Goal: Transaction & Acquisition: Purchase product/service

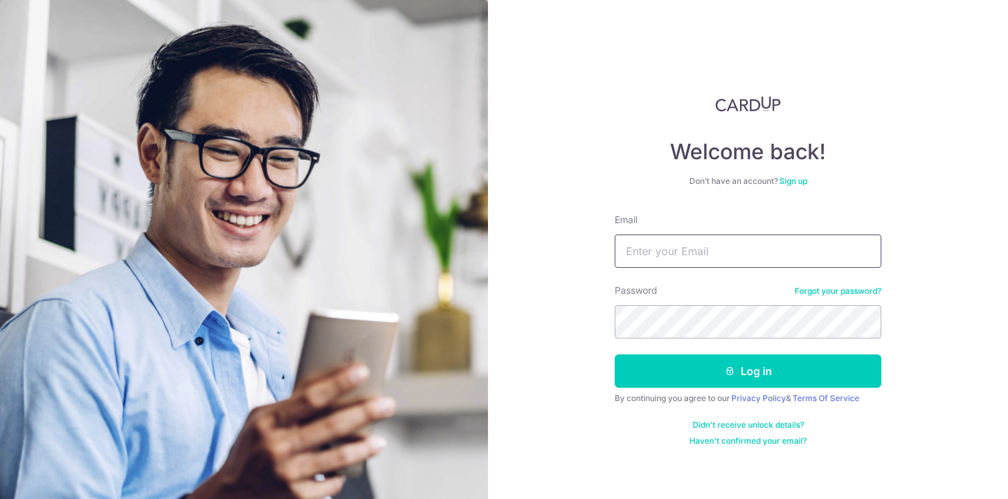
type input "kohkekhui@gmail.com"
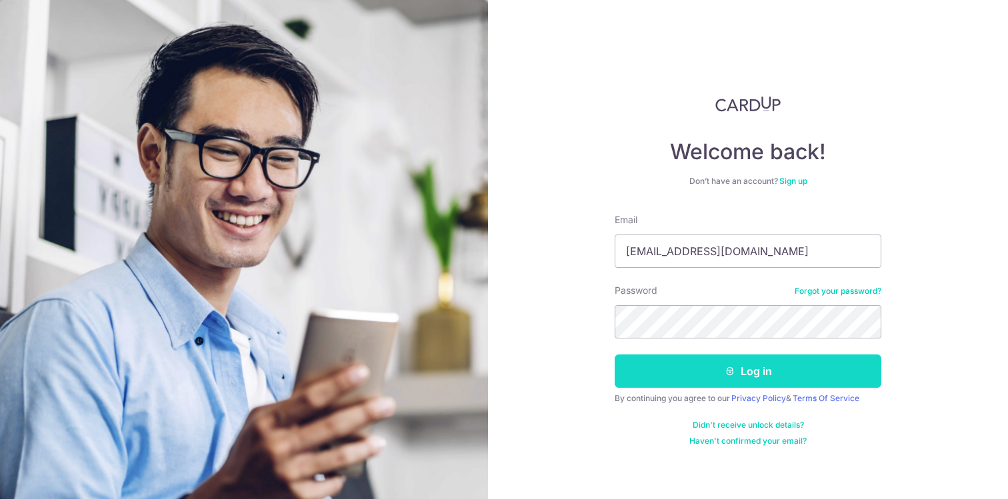
click at [665, 369] on button "Log in" at bounding box center [748, 371] width 267 height 33
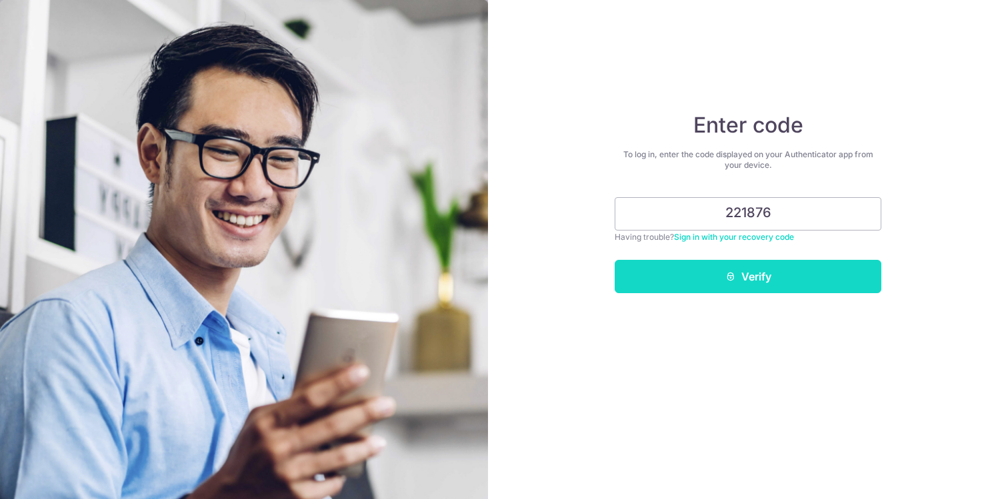
type input "221876"
click at [734, 264] on button "Verify" at bounding box center [748, 276] width 267 height 33
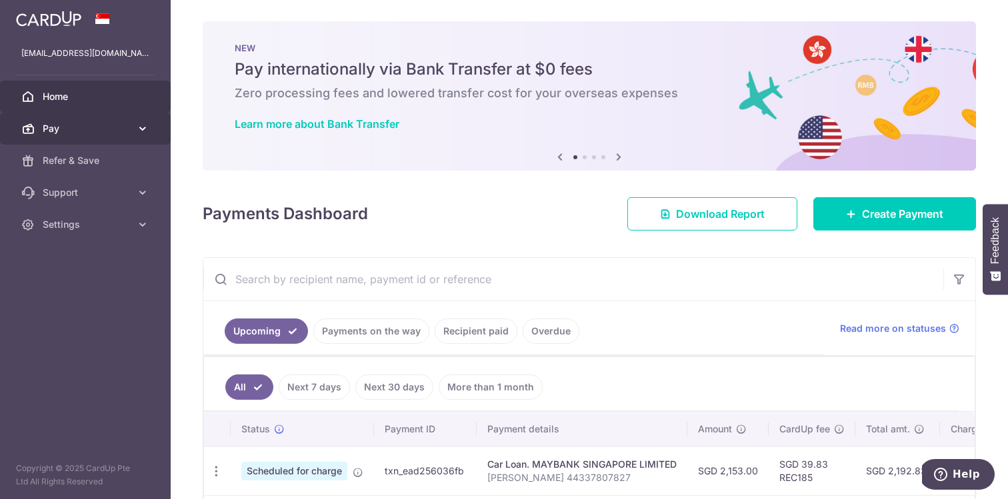
click at [58, 141] on link "Pay" at bounding box center [85, 129] width 171 height 32
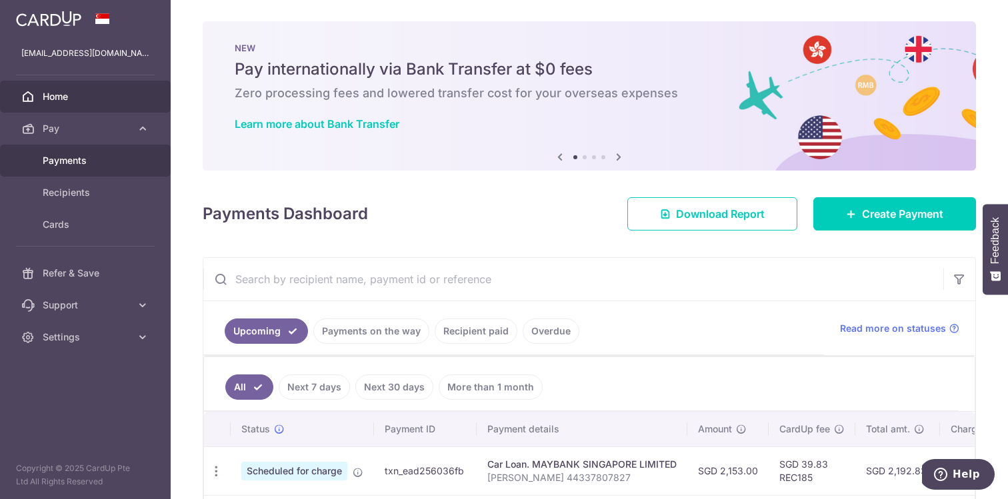
click at [57, 153] on link "Payments" at bounding box center [85, 161] width 171 height 32
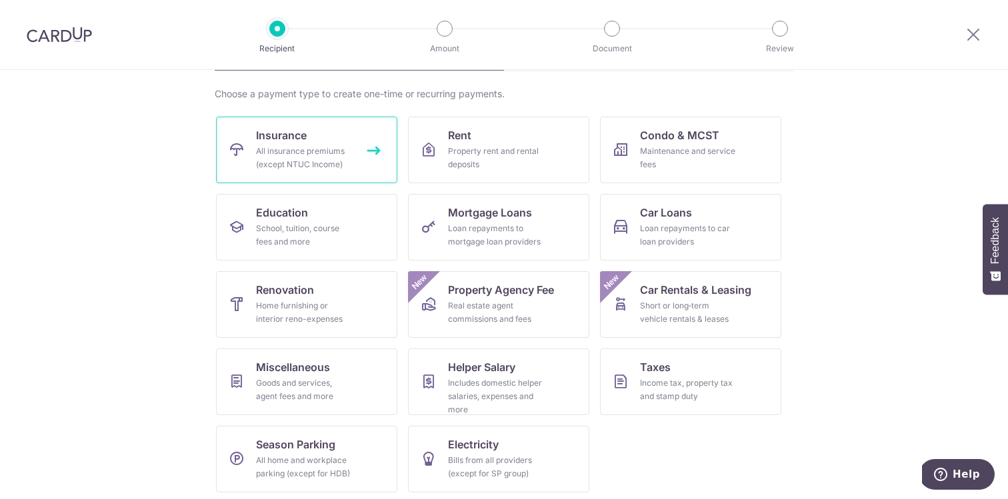
scroll to position [95, 0]
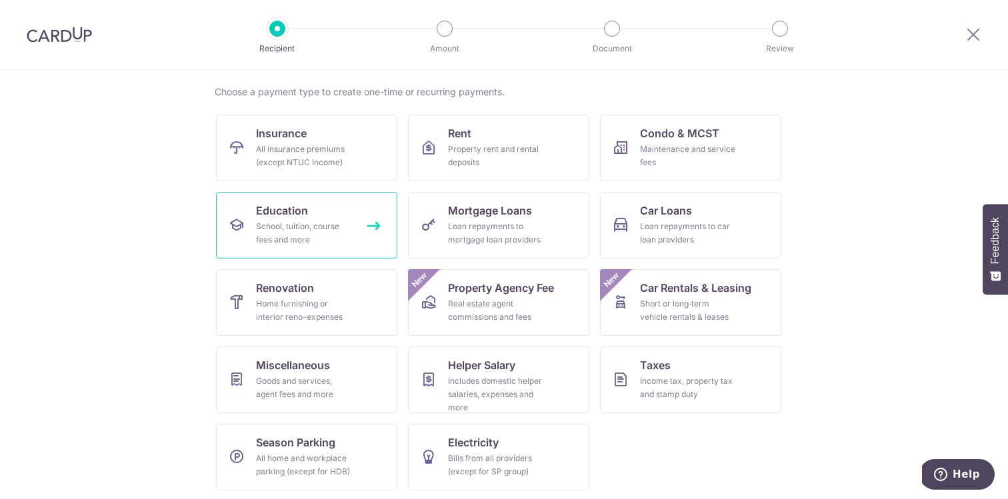
click at [345, 247] on link "Education School, tuition, course fees and more" at bounding box center [306, 225] width 181 height 67
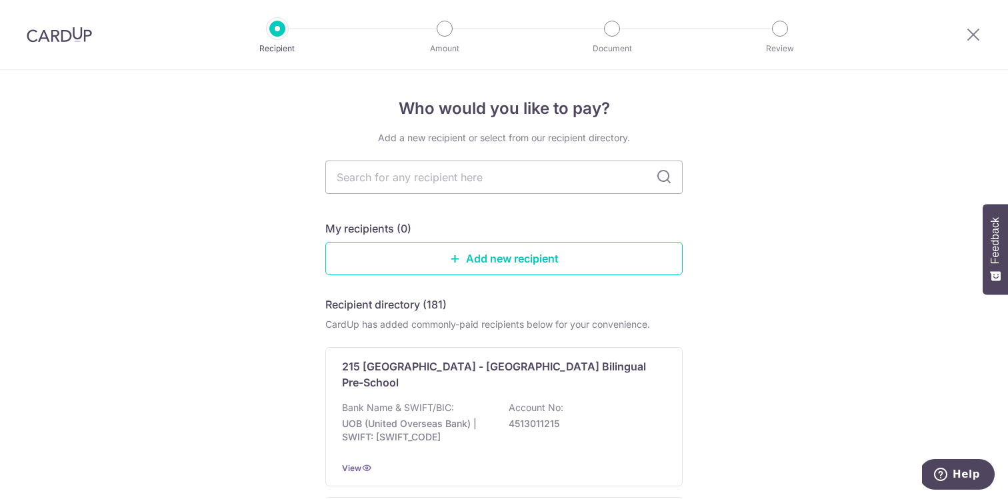
click at [982, 30] on div at bounding box center [973, 34] width 69 height 69
click at [967, 33] on icon at bounding box center [973, 34] width 16 height 17
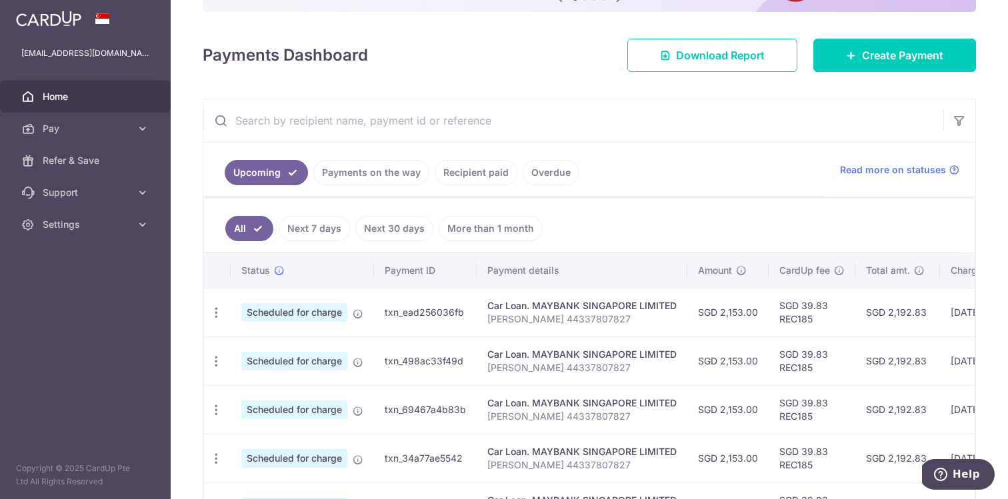
scroll to position [211, 0]
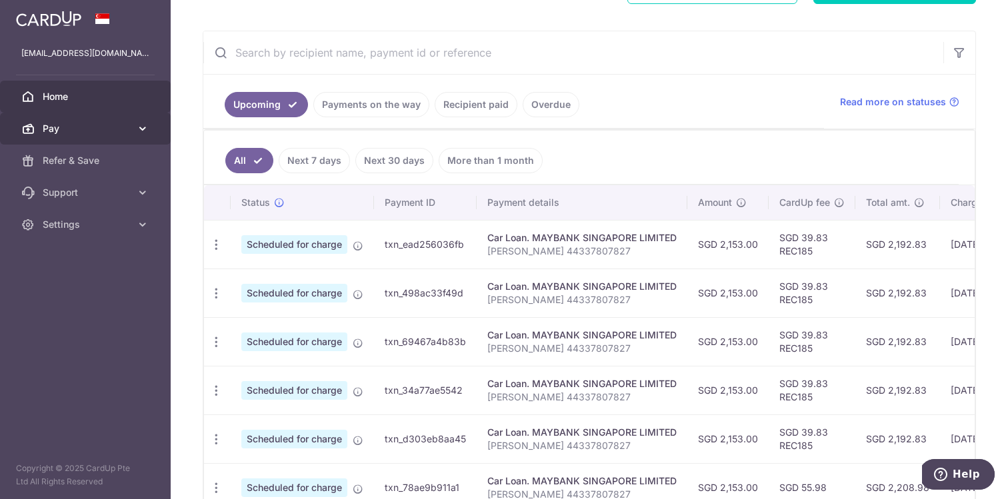
click at [76, 135] on link "Pay" at bounding box center [85, 129] width 171 height 32
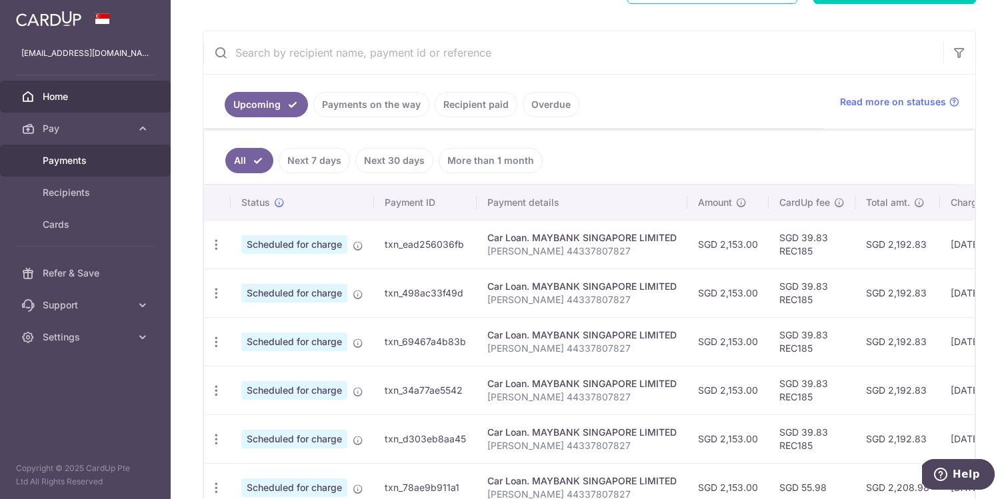
click at [87, 160] on span "Payments" at bounding box center [87, 160] width 88 height 13
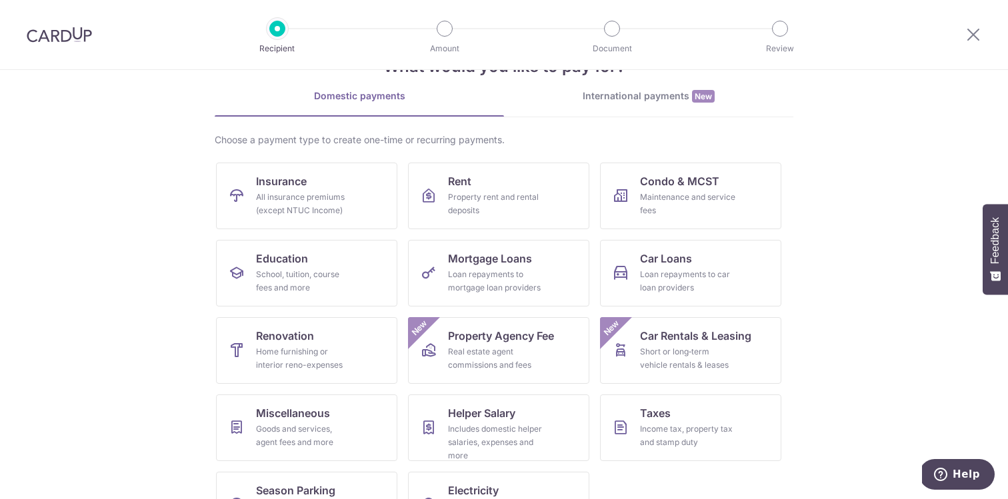
scroll to position [97, 0]
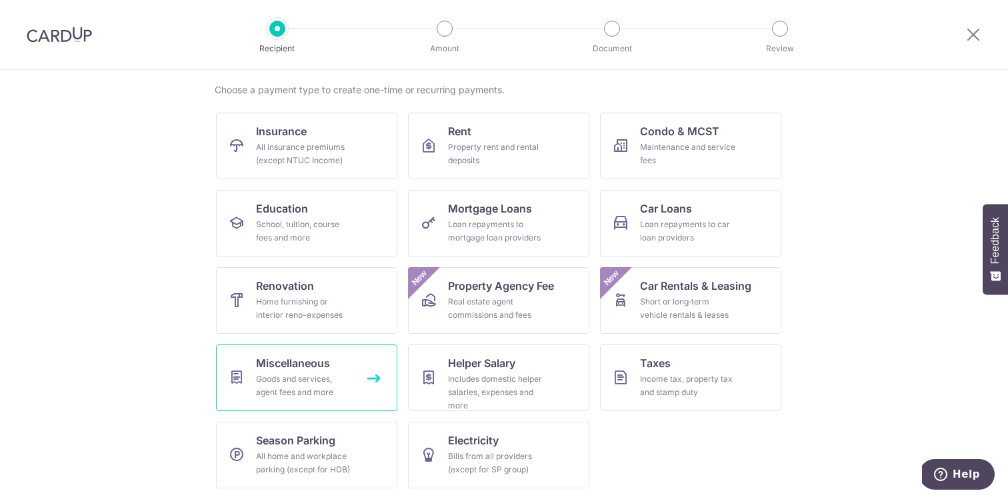
click at [314, 379] on div "Goods and services, agent fees and more" at bounding box center [304, 386] width 96 height 27
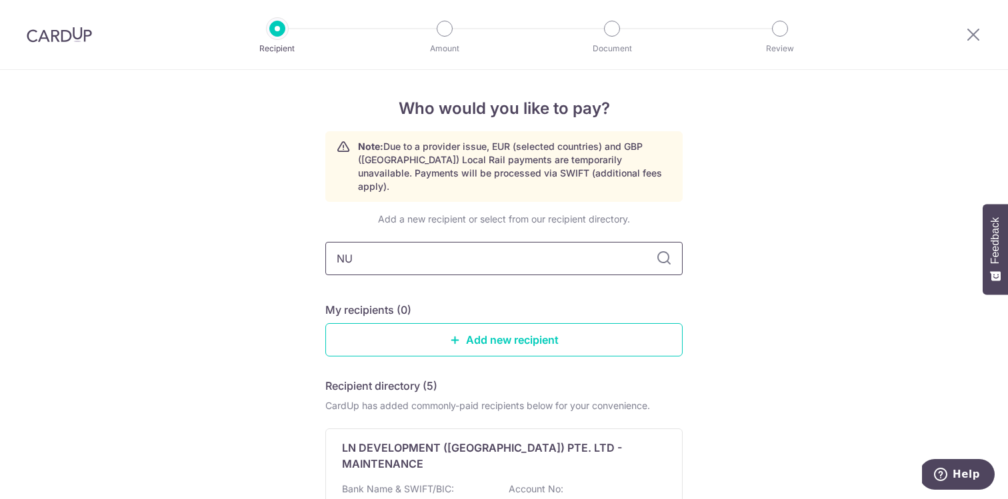
type input "NUS"
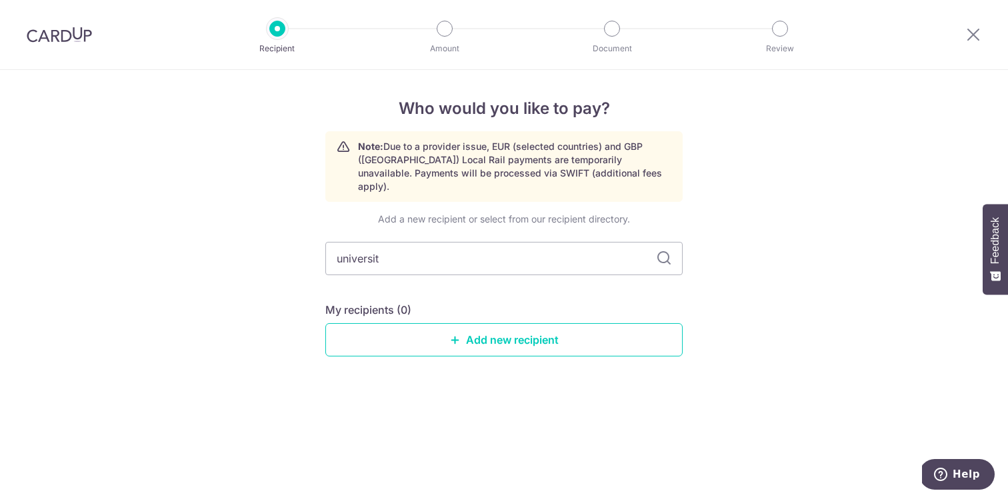
type input "university"
click at [447, 323] on link "Add new recipient" at bounding box center [503, 339] width 357 height 33
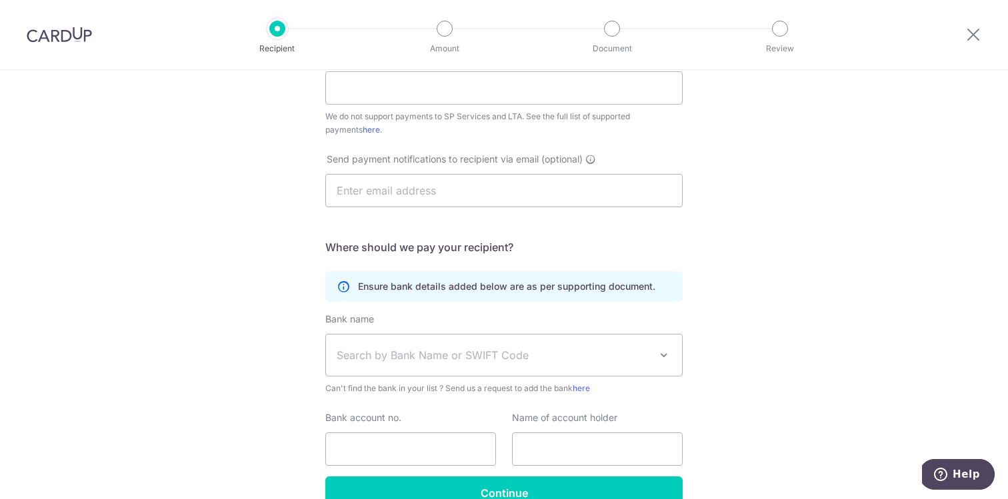
scroll to position [325, 0]
click at [556, 369] on span "Search by Bank Name or SWIFT Code" at bounding box center [504, 354] width 356 height 41
click at [707, 405] on div "Who would you like to pay? Your recipient does not need a CardUp account to rec…" at bounding box center [504, 158] width 1008 height 827
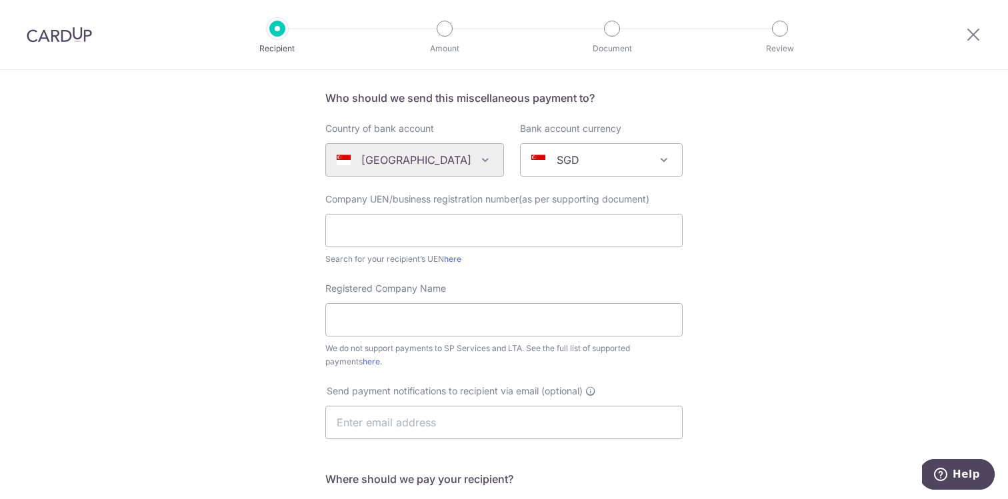
scroll to position [0, 0]
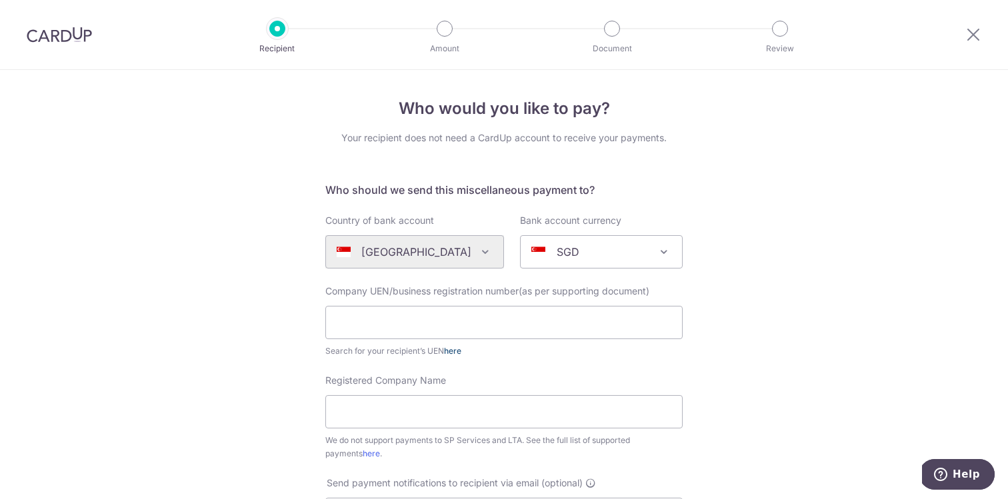
click at [461, 352] on link "here" at bounding box center [452, 351] width 17 height 10
click at [439, 302] on div "Company UEN/business registration number(as per supporting document) Search for…" at bounding box center [503, 321] width 357 height 73
click at [439, 339] on div "Company UEN/business registration number(as per supporting document) Search for…" at bounding box center [503, 321] width 357 height 73
paste input "200604346E"
type input "200604346E"
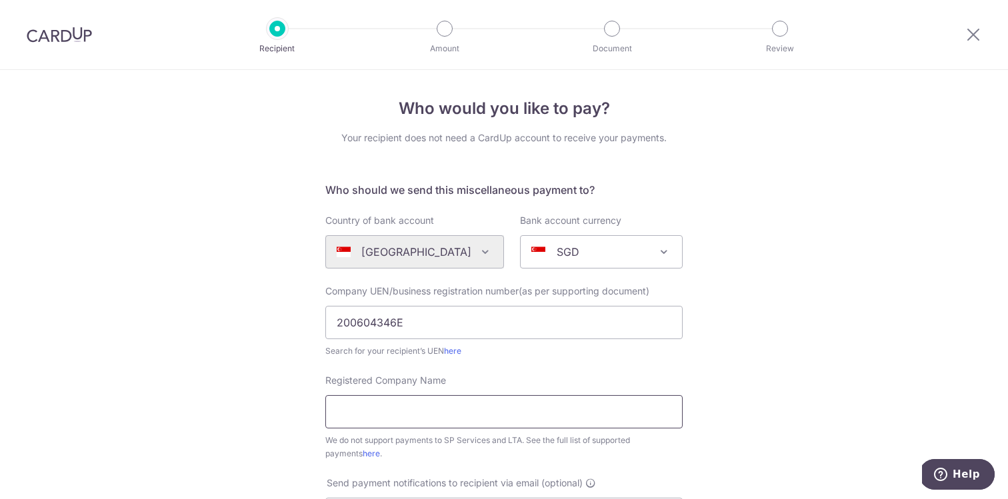
click at [431, 404] on input "Registered Company Name" at bounding box center [503, 411] width 357 height 33
paste input "NATIONAL UNIVERSITY OF SINGAPORE"
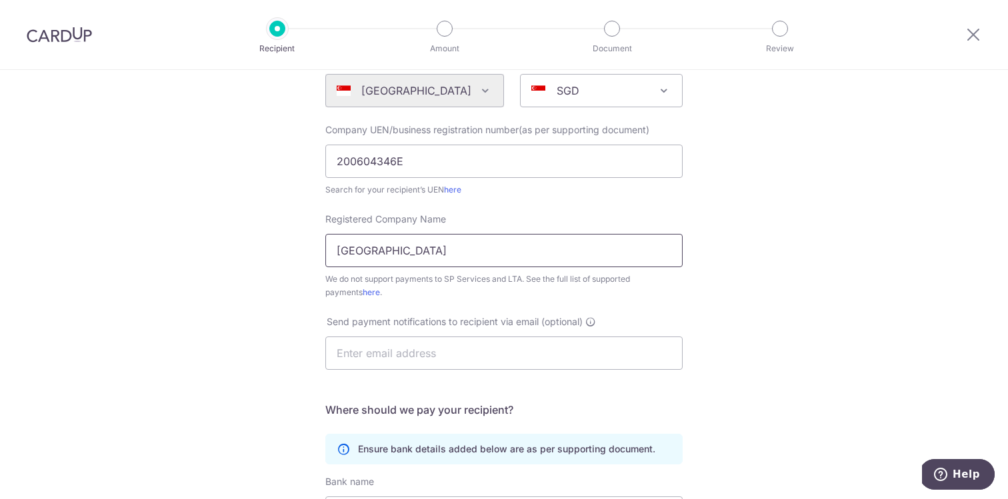
scroll to position [164, 0]
type input "NATIONAL UNIVERSITY OF SINGAPORE"
click at [429, 363] on input "text" at bounding box center [503, 350] width 357 height 33
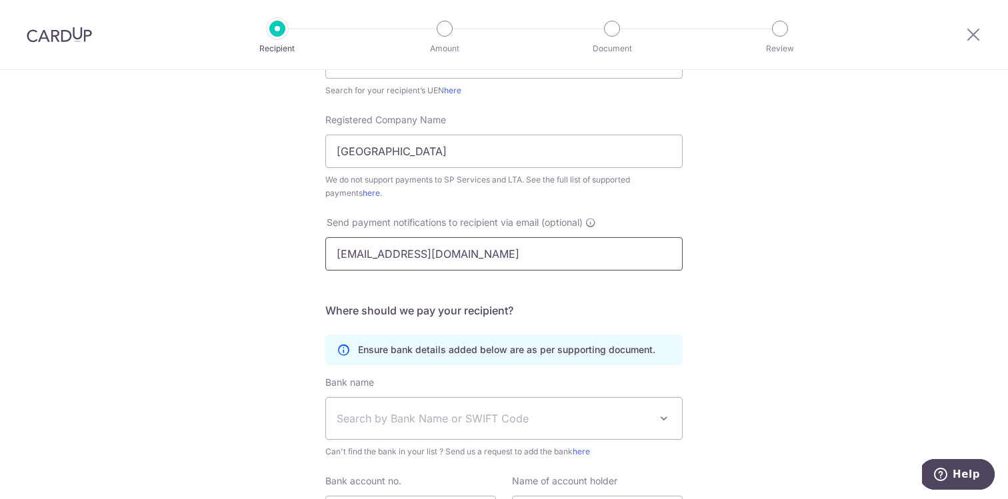
type input "kohlinpin@gmail.com"
click at [463, 415] on span "Search by Bank Name or SWIFT Code" at bounding box center [493, 419] width 313 height 16
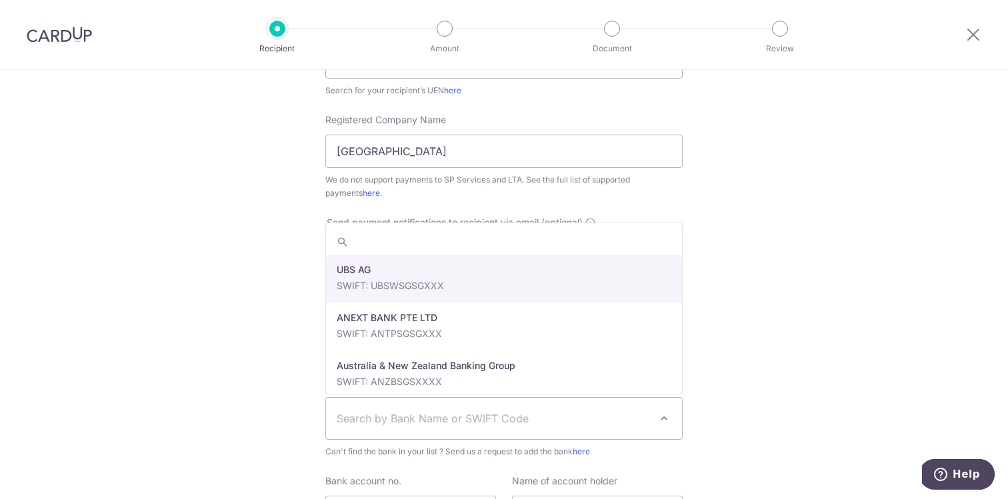
scroll to position [261, 0]
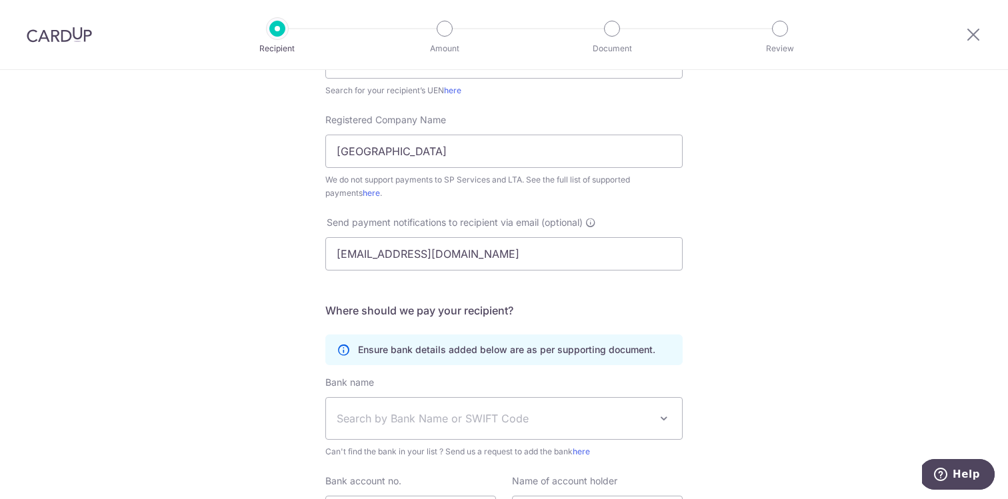
click at [725, 433] on div "Who would you like to pay? Your recipient does not need a CardUp account to rec…" at bounding box center [504, 222] width 1008 height 827
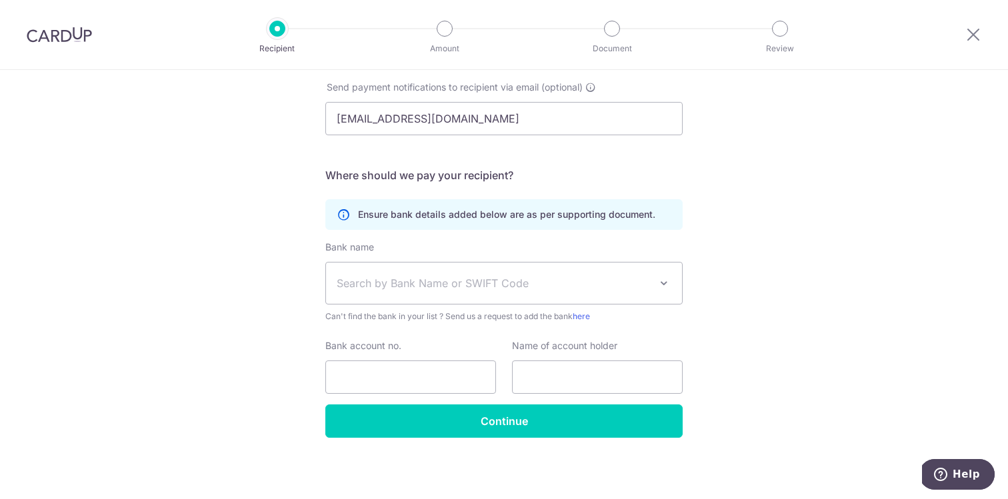
scroll to position [397, 0]
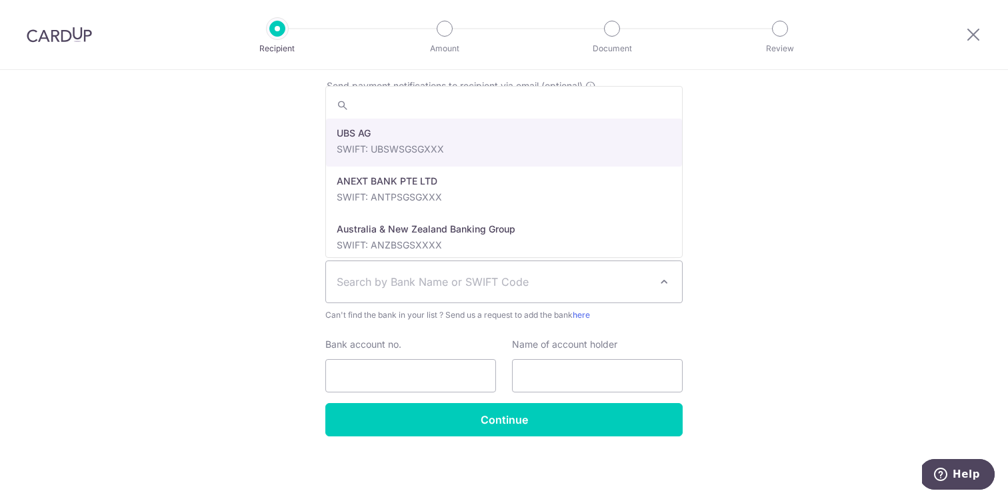
click at [659, 282] on span at bounding box center [664, 282] width 16 height 16
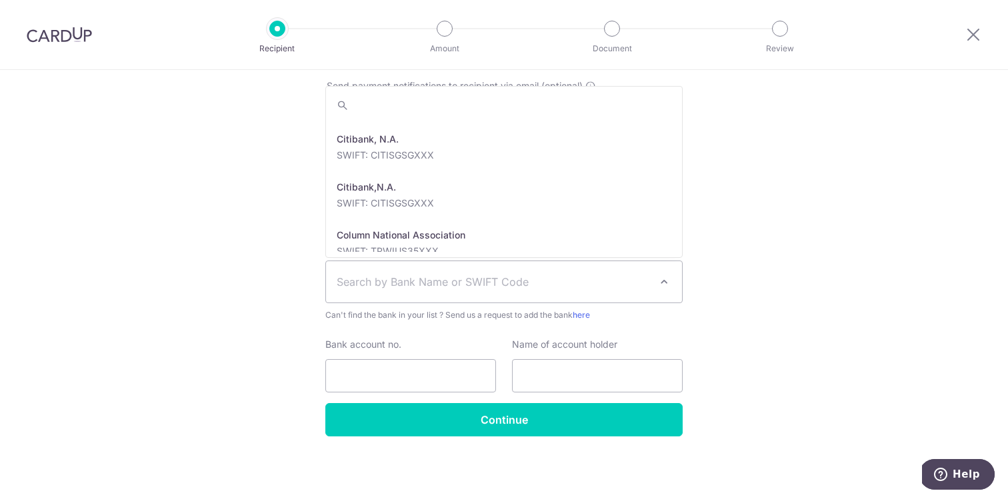
scroll to position [935, 0]
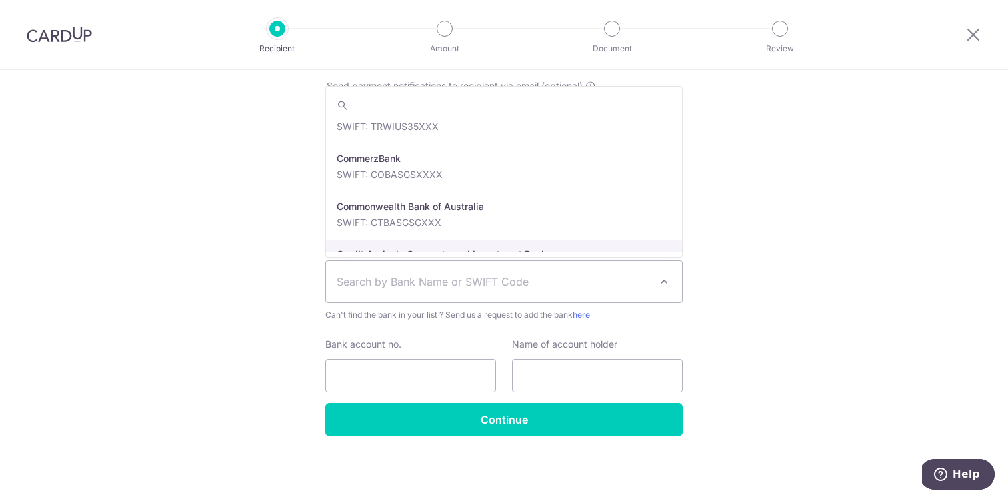
click at [739, 304] on div "Who would you like to pay? Your recipient does not need a CardUp account to rec…" at bounding box center [504, 86] width 1008 height 827
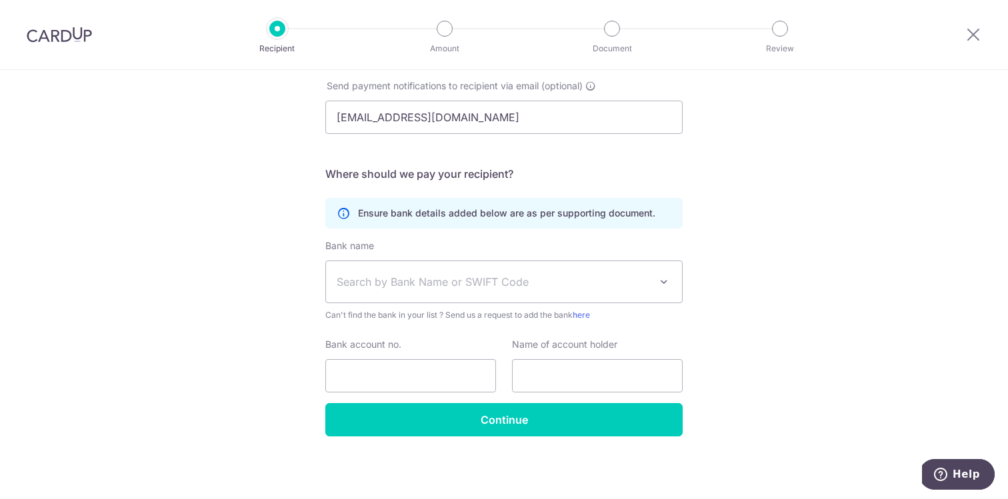
click at [598, 278] on span "Search by Bank Name or SWIFT Code" at bounding box center [493, 282] width 313 height 16
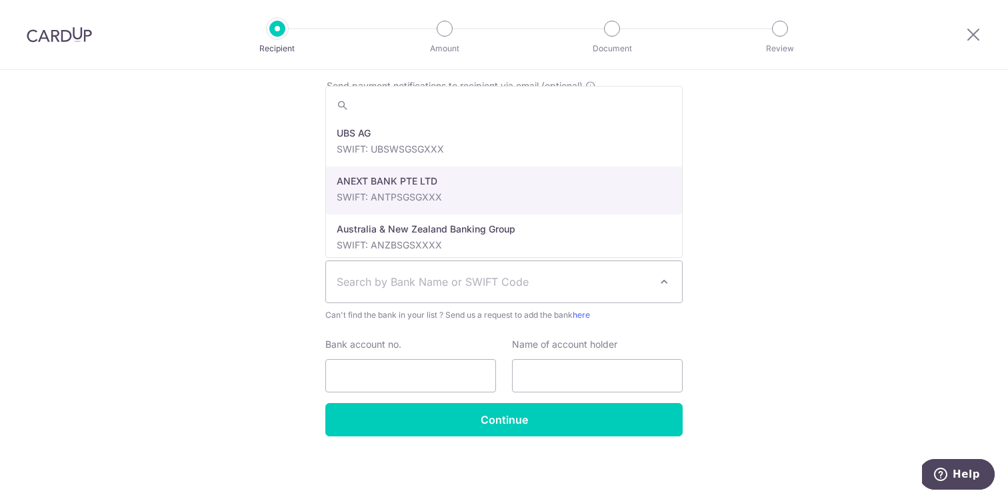
click at [779, 235] on div "Who would you like to pay? Your recipient does not need a CardUp account to rec…" at bounding box center [504, 86] width 1008 height 827
